Goal: Task Accomplishment & Management: Use online tool/utility

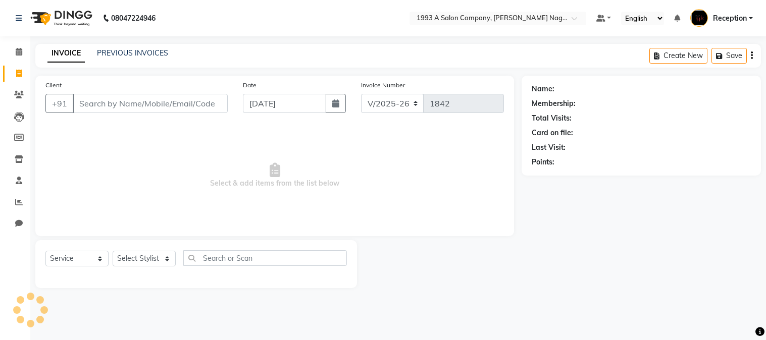
select select "144"
select select "service"
select select "90762"
click at [113, 251] on select "Select Stylist [PERSON_NAME] Mane [PERSON_NAME] [PERSON_NAME] Reception [PERSON…" at bounding box center [144, 259] width 63 height 16
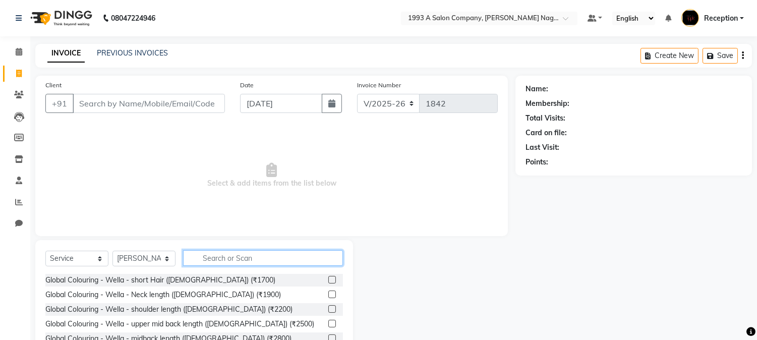
click at [221, 259] on input "text" at bounding box center [263, 258] width 160 height 16
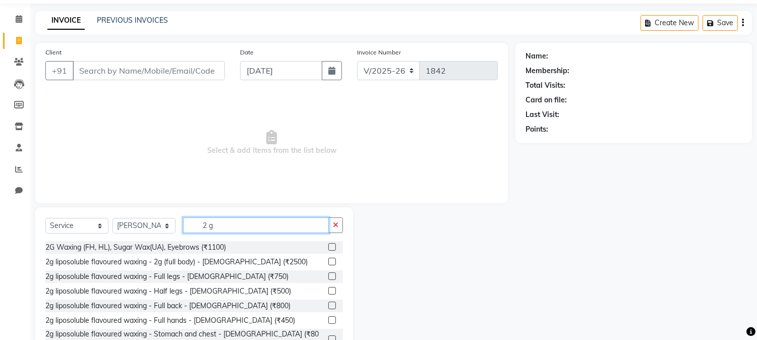
scroll to position [64, 0]
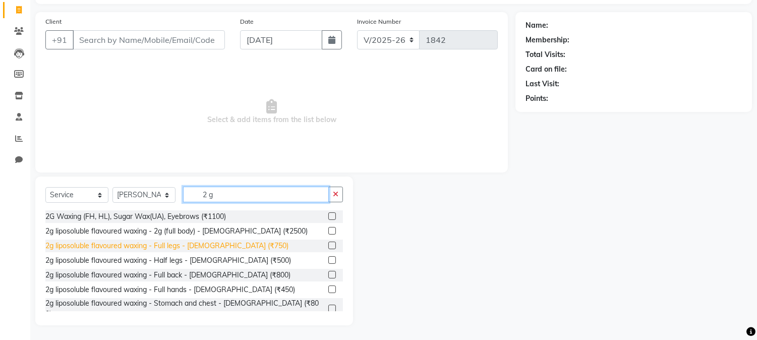
type input "2 g"
click at [187, 242] on div "2g liposoluble flavoured waxing - Full legs - [DEMOGRAPHIC_DATA] (₹750)" at bounding box center [166, 246] width 243 height 11
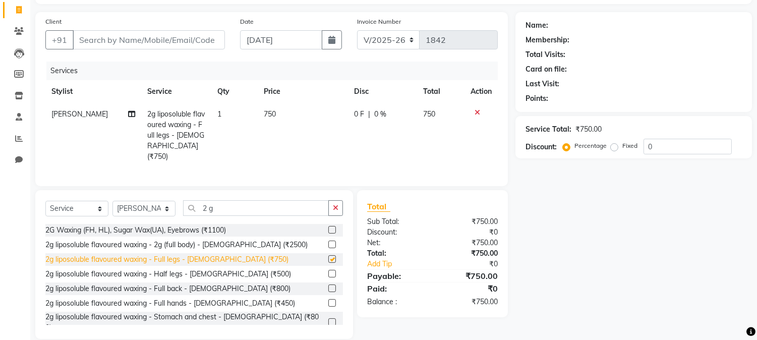
checkbox input "false"
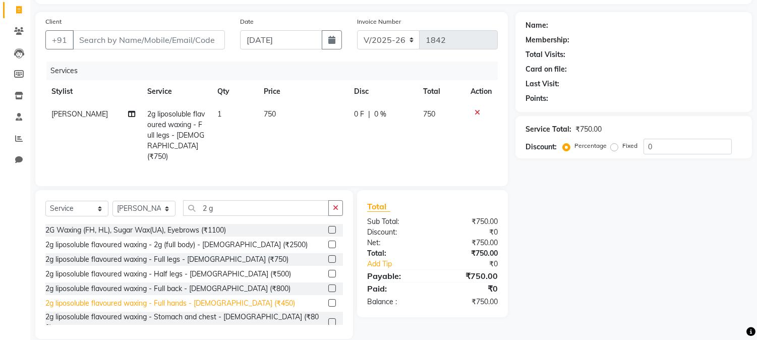
click at [197, 302] on div "2g liposoluble flavoured waxing - Full hands - [DEMOGRAPHIC_DATA] (₹450)" at bounding box center [170, 303] width 250 height 11
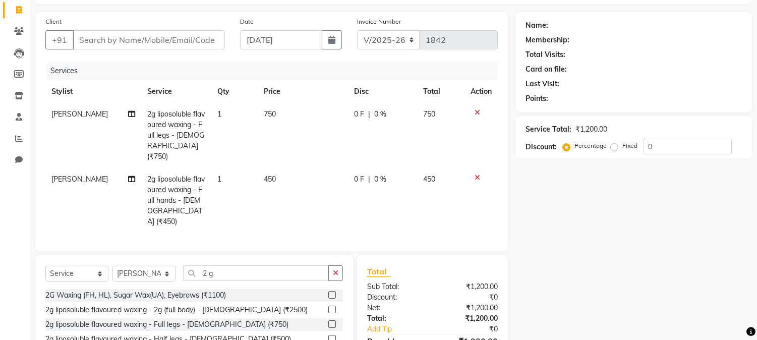
checkbox input "false"
click at [234, 265] on input "2 g" at bounding box center [256, 273] width 146 height 16
type input "2"
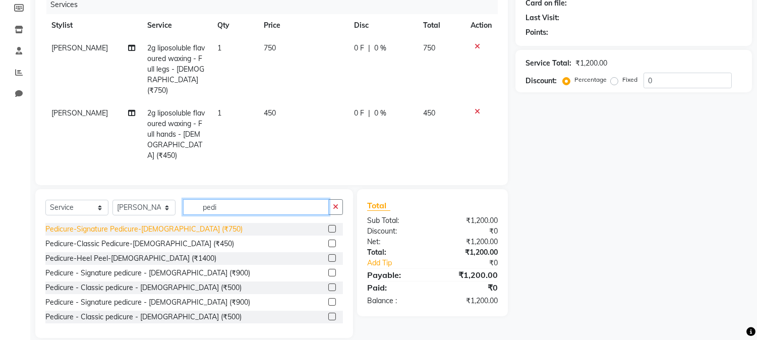
scroll to position [59, 0]
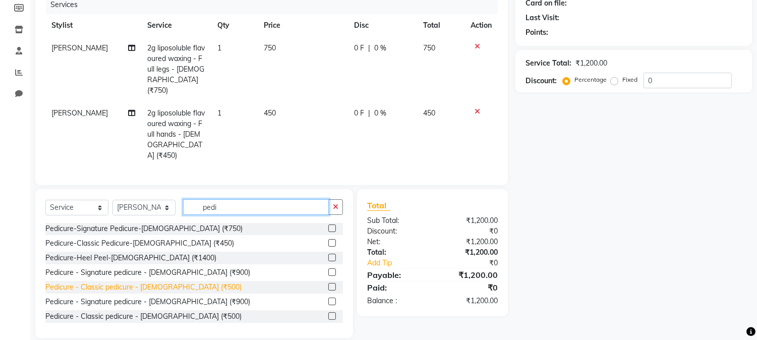
type input "pedi"
click at [173, 282] on div "Pedicure - Classic pedicure - [DEMOGRAPHIC_DATA] (₹500)" at bounding box center [143, 287] width 196 height 11
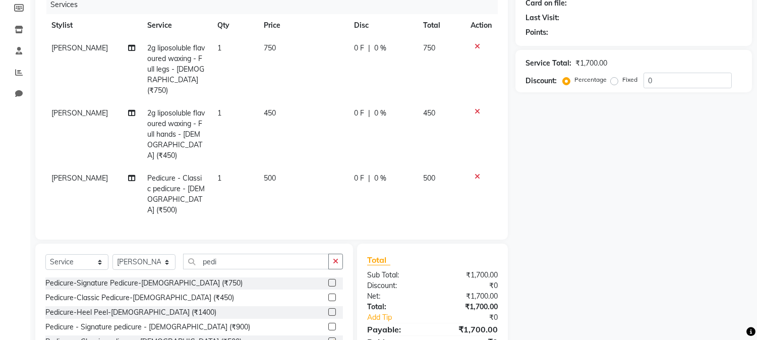
checkbox input "false"
click at [234, 254] on input "pedi" at bounding box center [256, 262] width 146 height 16
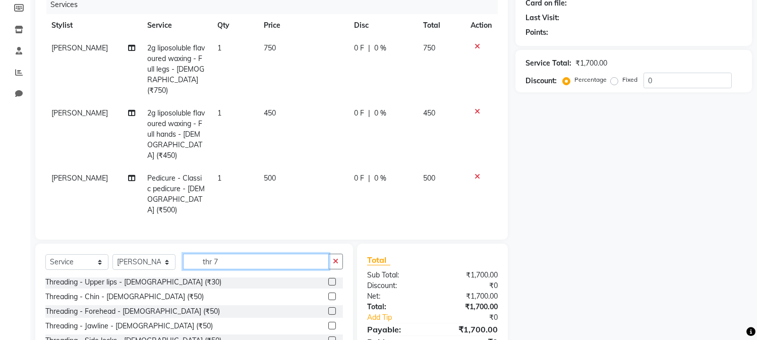
scroll to position [0, 0]
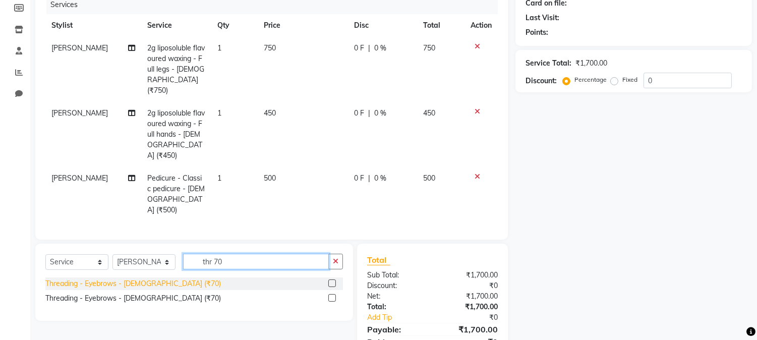
type input "thr 70"
click at [117, 279] on div "Threading - Eyebrows - [DEMOGRAPHIC_DATA] (₹70)" at bounding box center [133, 284] width 176 height 11
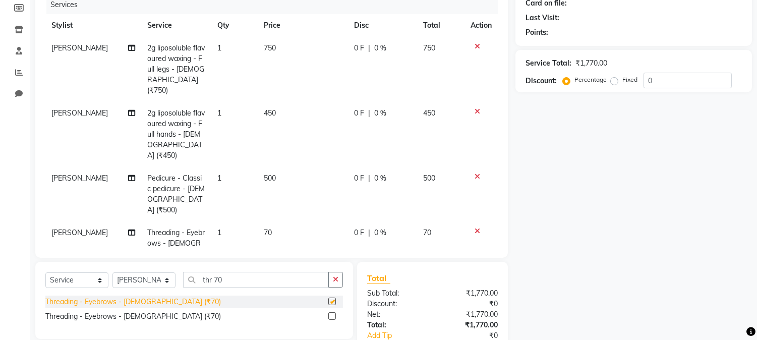
checkbox input "false"
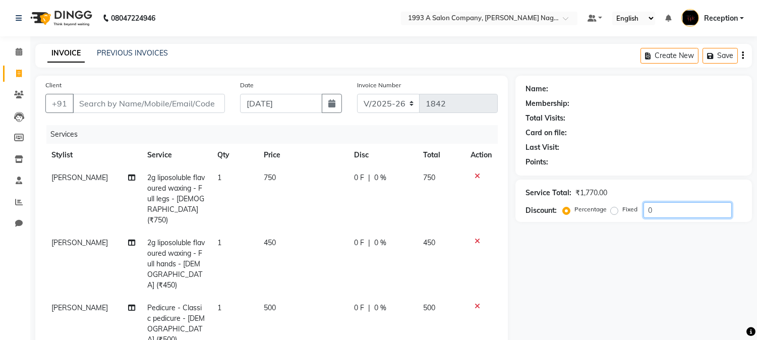
drag, startPoint x: 698, startPoint y: 279, endPoint x: 683, endPoint y: 290, distance: 18.4
click at [689, 286] on div "Name: Membership: Total Visits: Card on file: Last Visit: Points: Service Total…" at bounding box center [638, 297] width 244 height 443
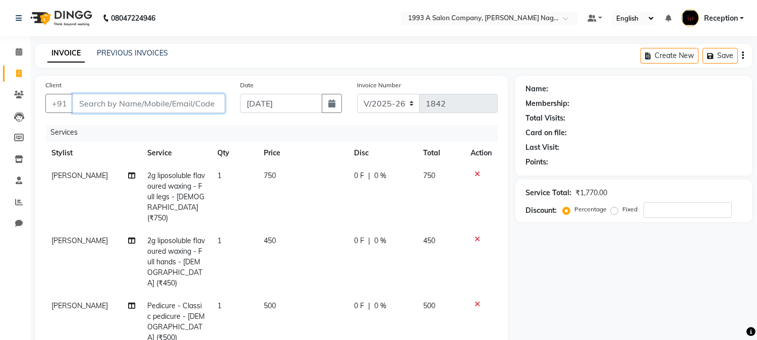
click at [130, 106] on input "Client" at bounding box center [149, 103] width 152 height 19
type input "9"
type input "0"
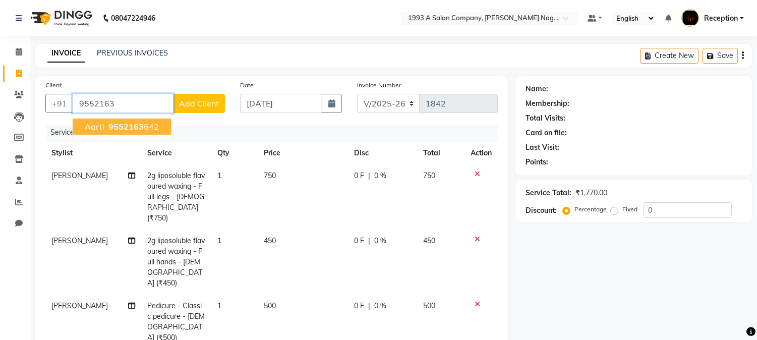
click at [144, 128] on ngb-highlight "9552163 642" at bounding box center [132, 127] width 52 height 10
type input "9552163642"
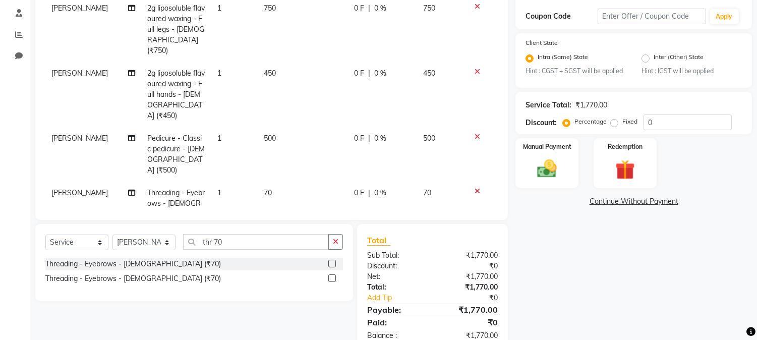
scroll to position [168, 0]
click at [538, 163] on img at bounding box center [547, 169] width 33 height 24
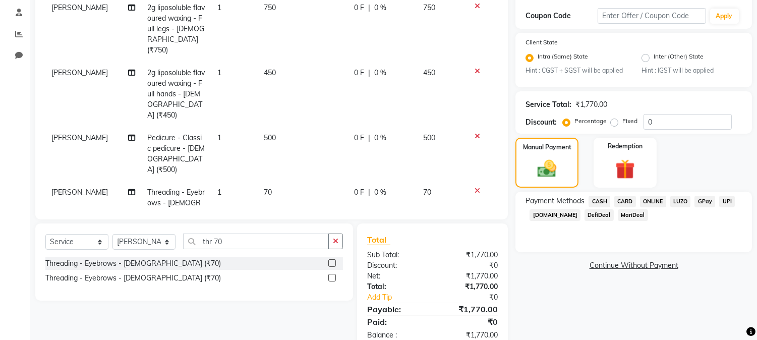
click at [657, 197] on span "ONLINE" at bounding box center [653, 202] width 26 height 12
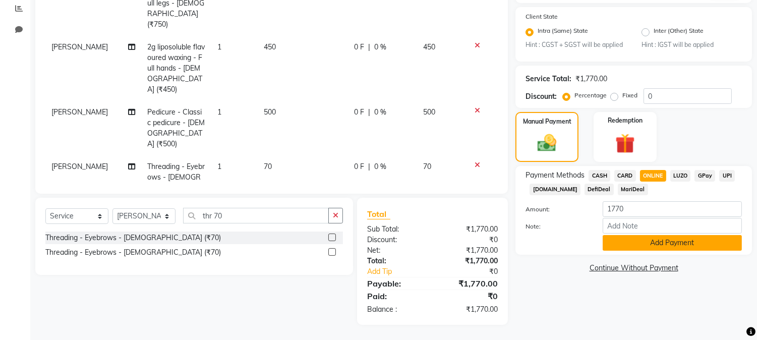
click at [659, 235] on button "Add Payment" at bounding box center [672, 243] width 139 height 16
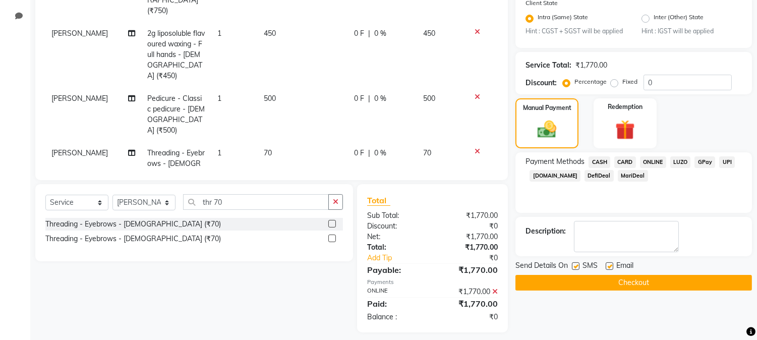
scroll to position [214, 0]
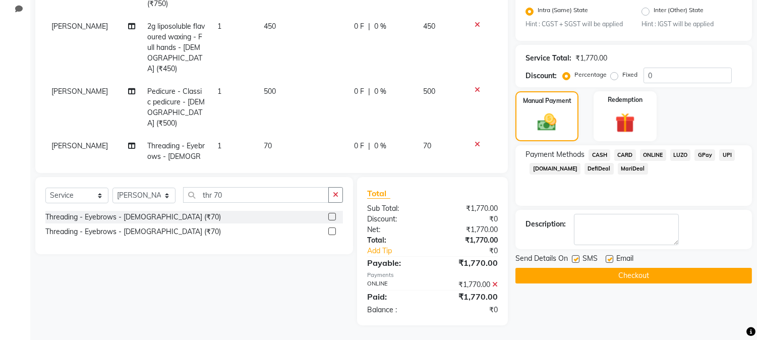
click at [654, 276] on button "Checkout" at bounding box center [634, 276] width 237 height 16
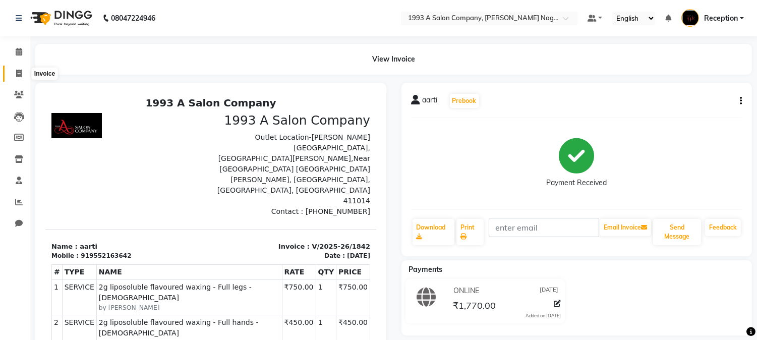
drag, startPoint x: 14, startPoint y: 73, endPoint x: 34, endPoint y: 72, distance: 20.2
click at [14, 73] on span at bounding box center [19, 74] width 18 height 12
select select "service"
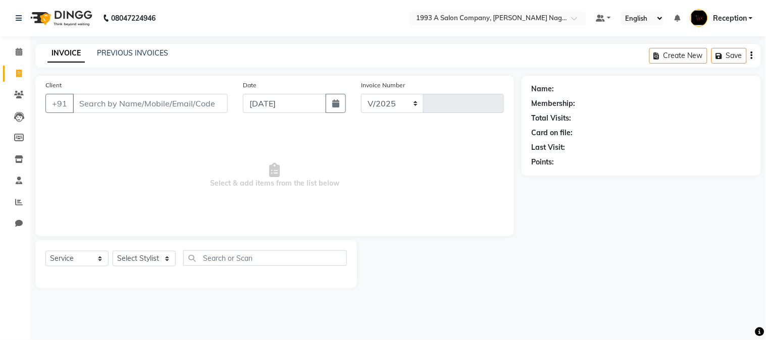
select select "144"
type input "1843"
click at [106, 105] on input "Client" at bounding box center [150, 103] width 155 height 19
click at [194, 99] on input "Client" at bounding box center [150, 103] width 155 height 19
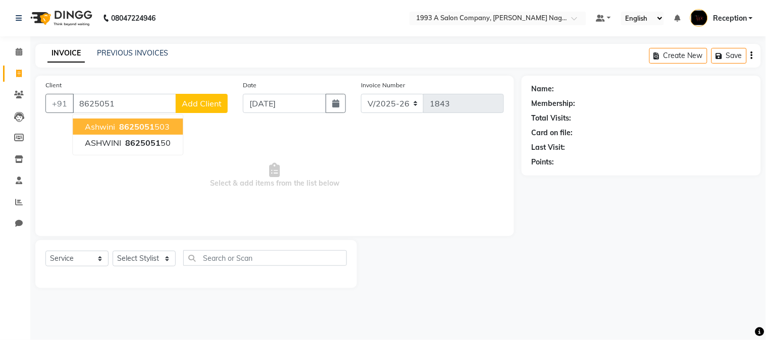
click at [168, 125] on ngb-highlight "8625051 503" at bounding box center [143, 127] width 52 height 10
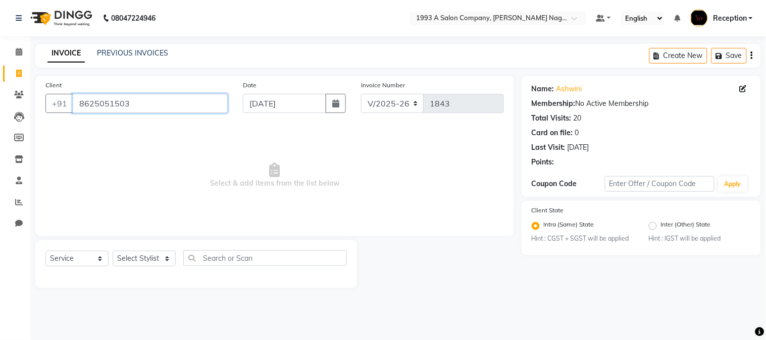
click at [151, 100] on input "8625051503" at bounding box center [150, 103] width 155 height 19
click at [178, 99] on input "8625051503" at bounding box center [150, 103] width 155 height 19
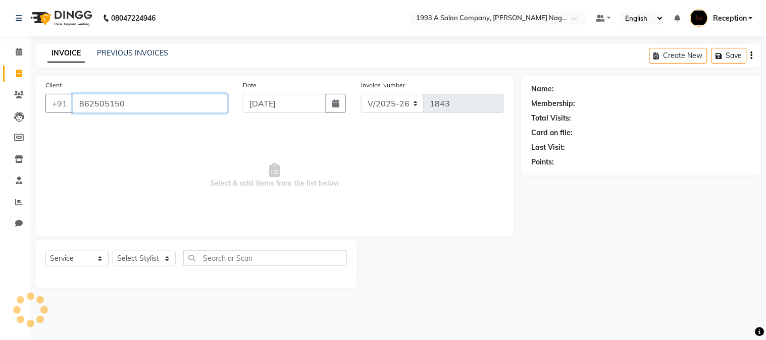
type input "862505150"
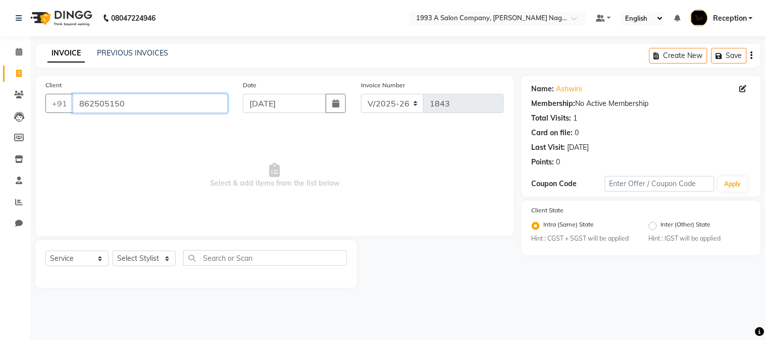
click at [138, 106] on input "862505150" at bounding box center [150, 103] width 155 height 19
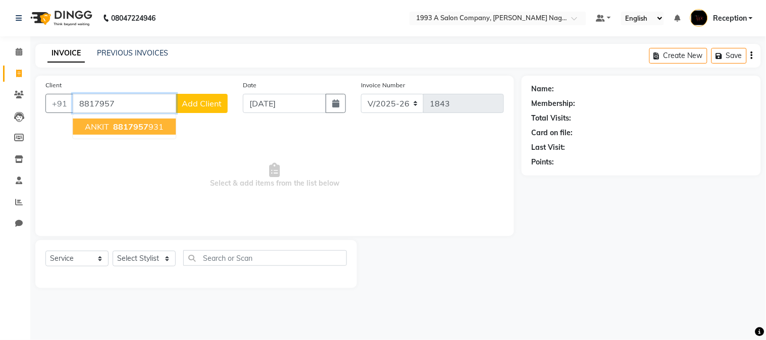
drag, startPoint x: 142, startPoint y: 129, endPoint x: 129, endPoint y: 209, distance: 80.8
click at [142, 131] on span "8817957" at bounding box center [130, 127] width 35 height 10
type input "8817957931"
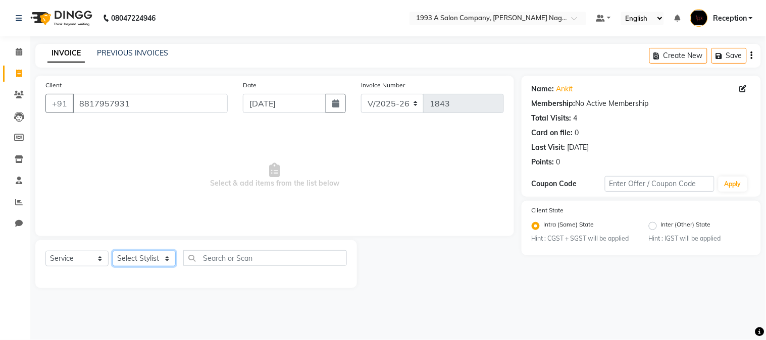
drag, startPoint x: 121, startPoint y: 261, endPoint x: 128, endPoint y: 251, distance: 12.0
click at [121, 261] on select "Select Stylist [PERSON_NAME] Mane [PERSON_NAME] [PERSON_NAME] Reception [PERSON…" at bounding box center [144, 259] width 63 height 16
select select "86362"
click at [113, 251] on select "Select Stylist [PERSON_NAME] Mane [PERSON_NAME] [PERSON_NAME] Reception [PERSON…" at bounding box center [144, 259] width 63 height 16
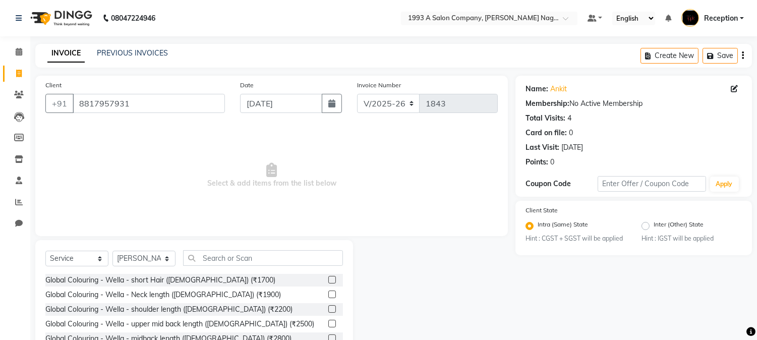
click at [212, 249] on div "Select Service Product Membership Package Voucher Prepaid Gift Card Select Styl…" at bounding box center [194, 314] width 318 height 149
drag, startPoint x: 208, startPoint y: 256, endPoint x: 238, endPoint y: 268, distance: 32.0
click at [230, 266] on div "Select Service Product Membership Package Voucher Prepaid Gift Card Select Styl…" at bounding box center [194, 262] width 298 height 24
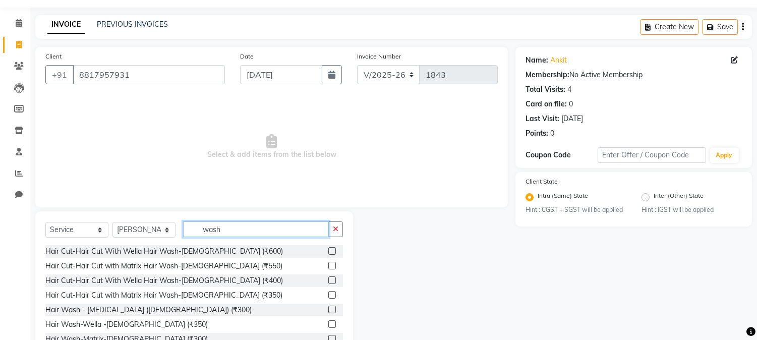
scroll to position [56, 0]
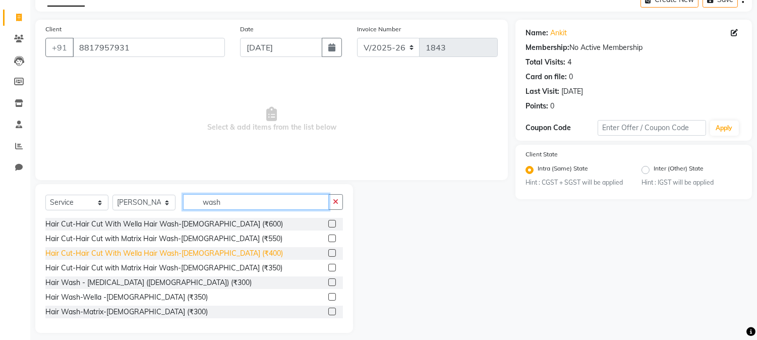
type input "wash"
click at [193, 256] on div "Hair Cut-Hair Cut With Wella Hair Wash-[DEMOGRAPHIC_DATA] (₹400)" at bounding box center [164, 253] width 238 height 11
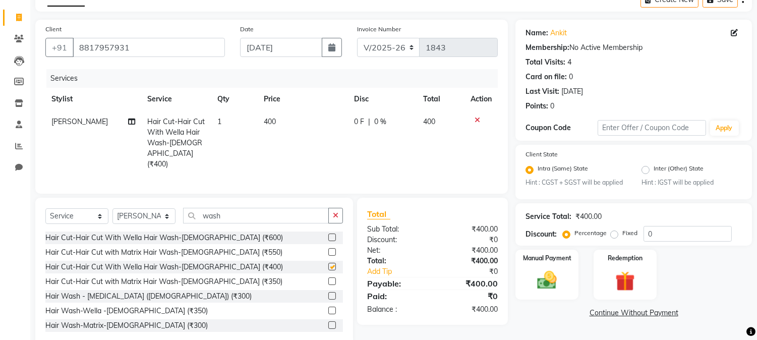
checkbox input "false"
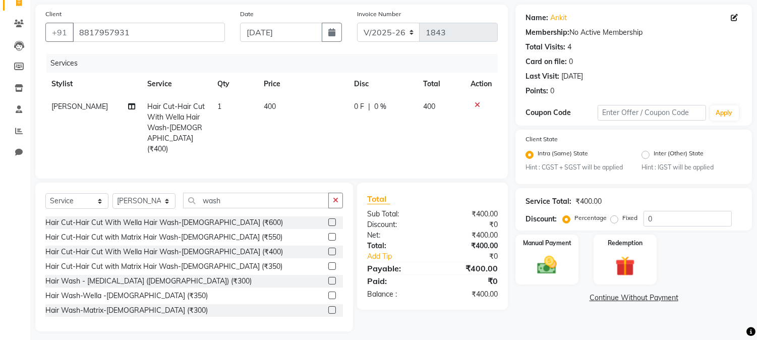
scroll to position [76, 0]
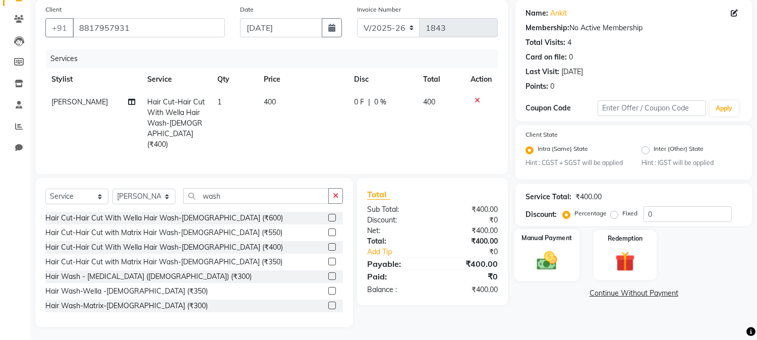
click at [536, 269] on img at bounding box center [547, 261] width 33 height 24
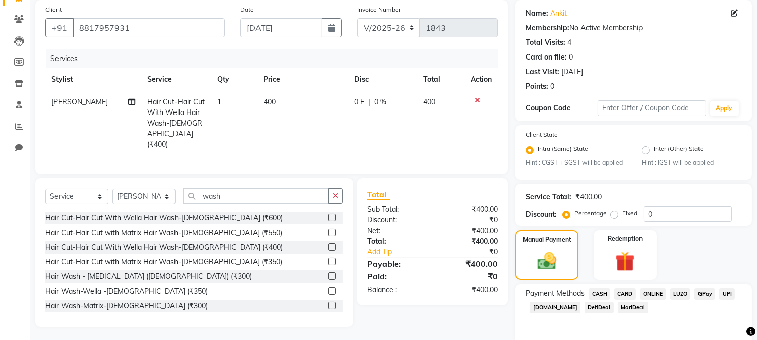
click at [649, 289] on span "ONLINE" at bounding box center [653, 294] width 26 height 12
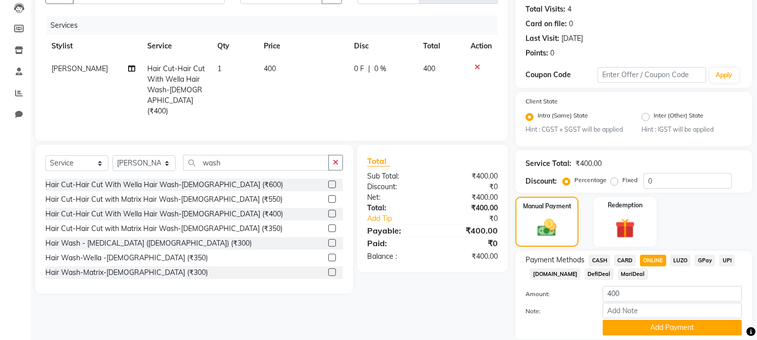
scroll to position [144, 0]
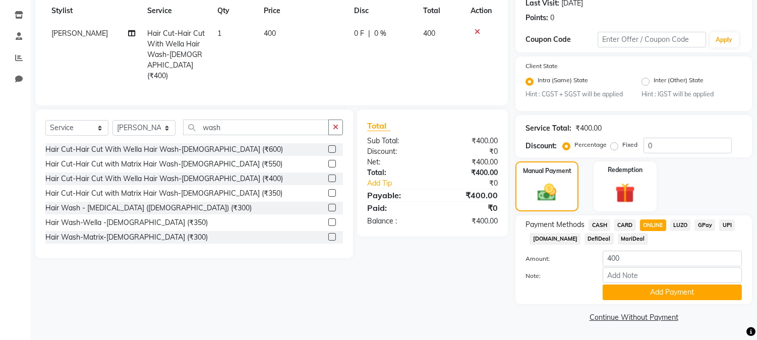
click at [649, 290] on button "Add Payment" at bounding box center [672, 293] width 139 height 16
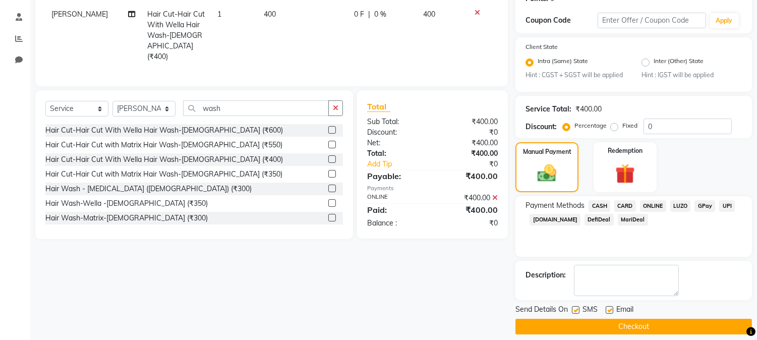
scroll to position [173, 0]
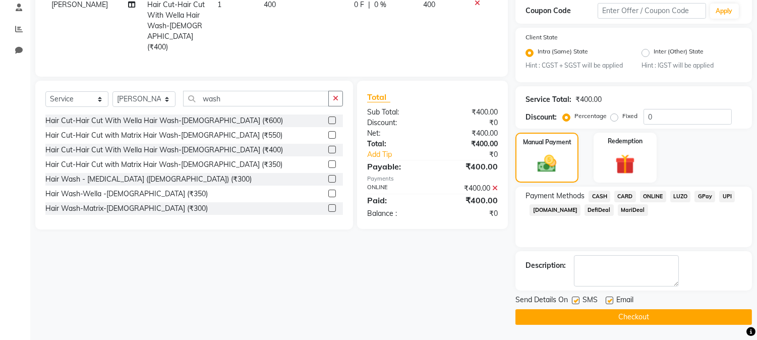
click at [648, 316] on button "Checkout" at bounding box center [634, 317] width 237 height 16
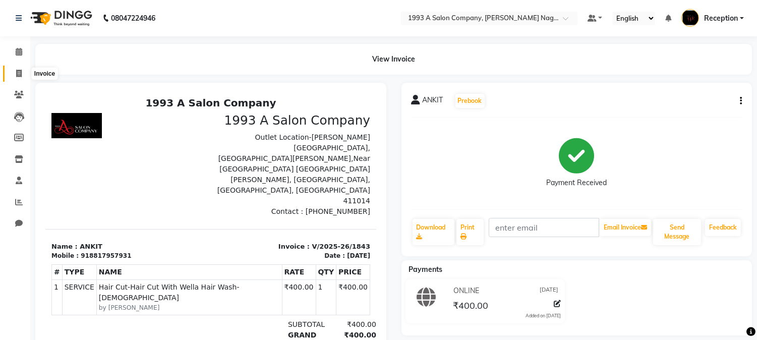
click at [18, 73] on icon at bounding box center [19, 74] width 6 height 8
select select "service"
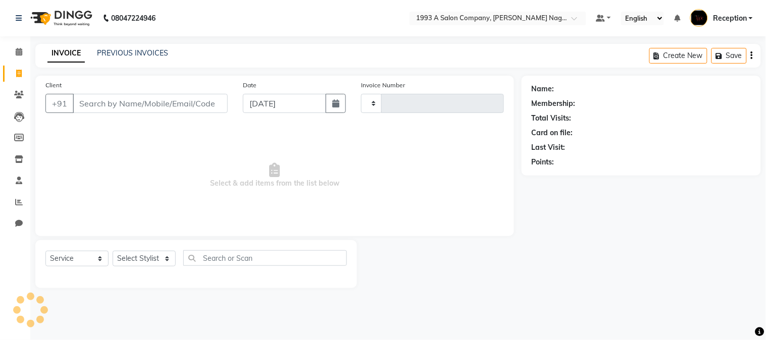
type input "1844"
select select "144"
click at [119, 107] on input "Client" at bounding box center [150, 103] width 155 height 19
type input "8625051503"
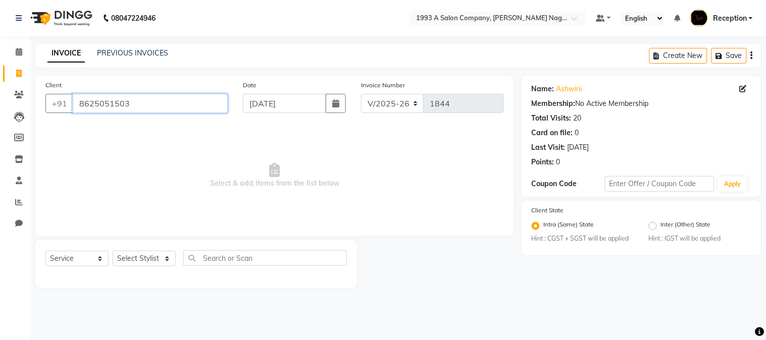
click at [153, 98] on input "8625051503" at bounding box center [150, 103] width 155 height 19
click at [152, 98] on input "8625051503" at bounding box center [150, 103] width 155 height 19
